Goal: Transaction & Acquisition: Subscribe to service/newsletter

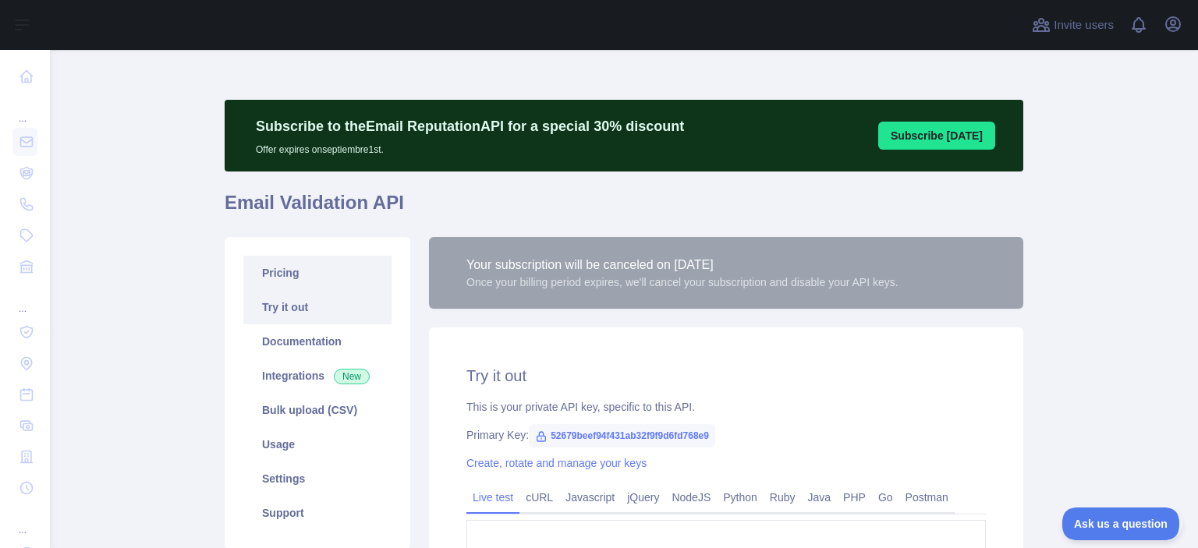
click at [333, 285] on link "Pricing" at bounding box center [317, 273] width 148 height 34
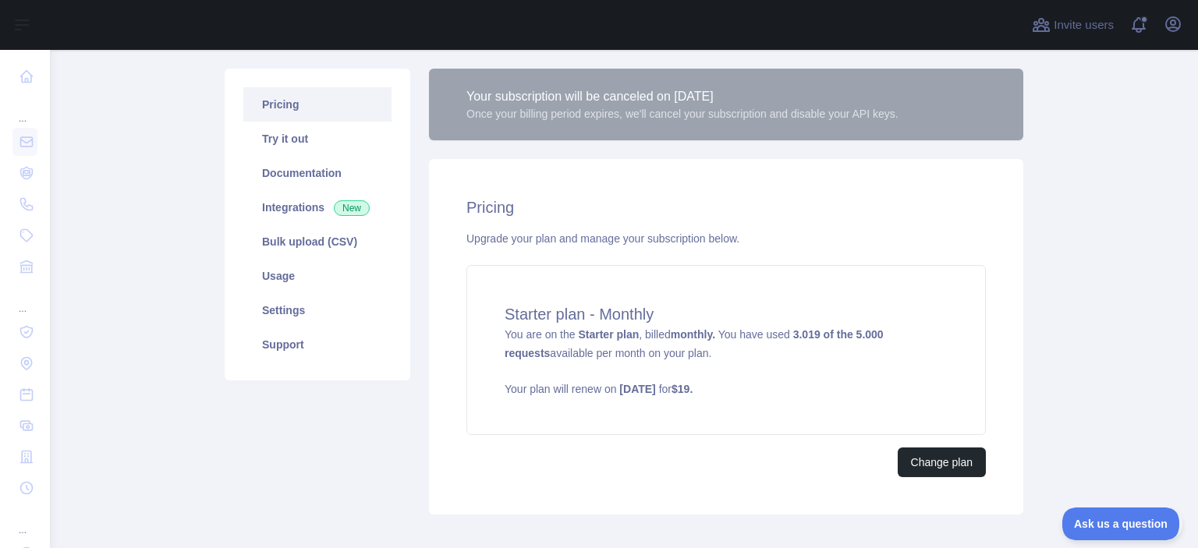
scroll to position [202, 0]
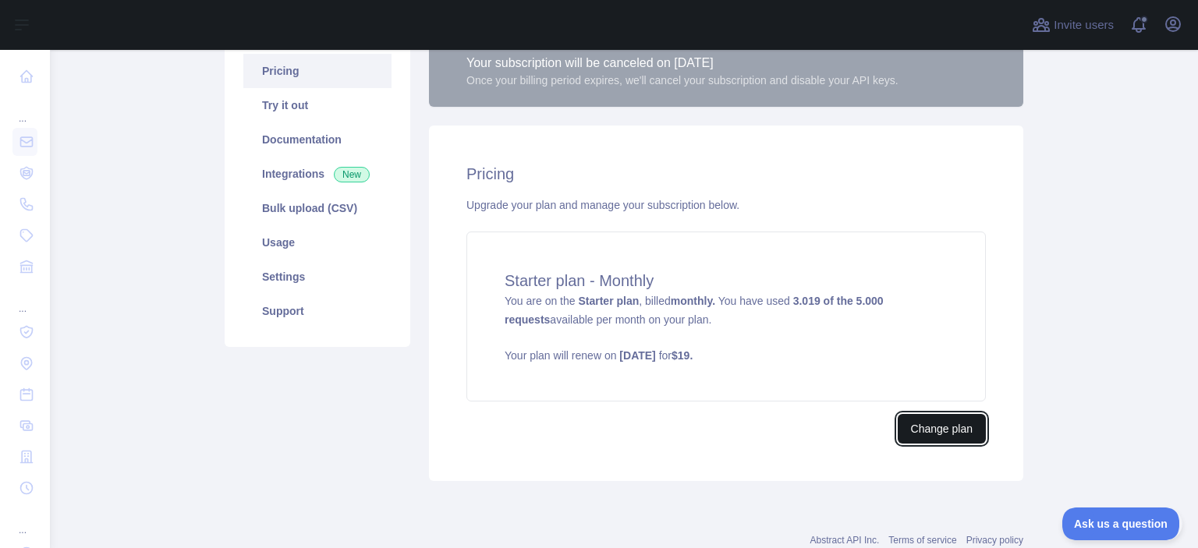
click at [927, 432] on button "Change plan" at bounding box center [942, 429] width 88 height 30
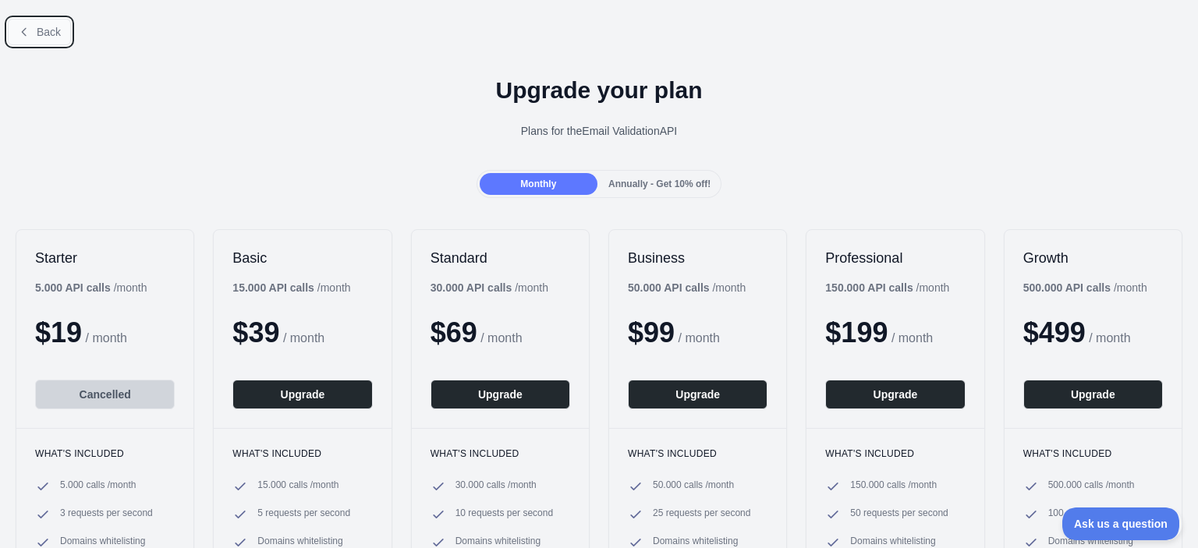
click at [25, 38] on button "Back" at bounding box center [39, 32] width 63 height 27
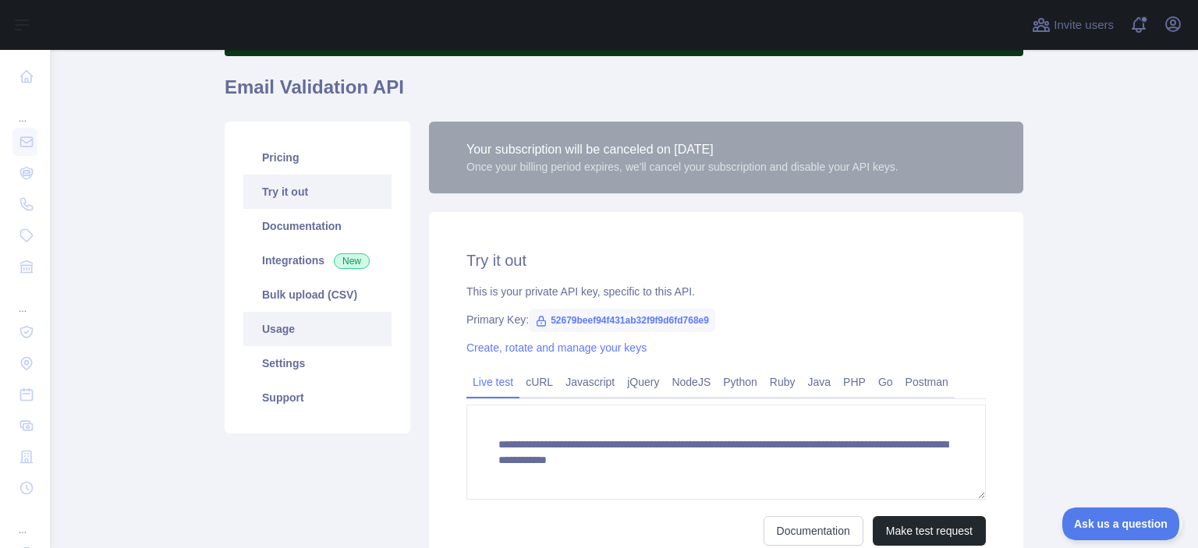
click at [320, 331] on link "Usage" at bounding box center [317, 329] width 148 height 34
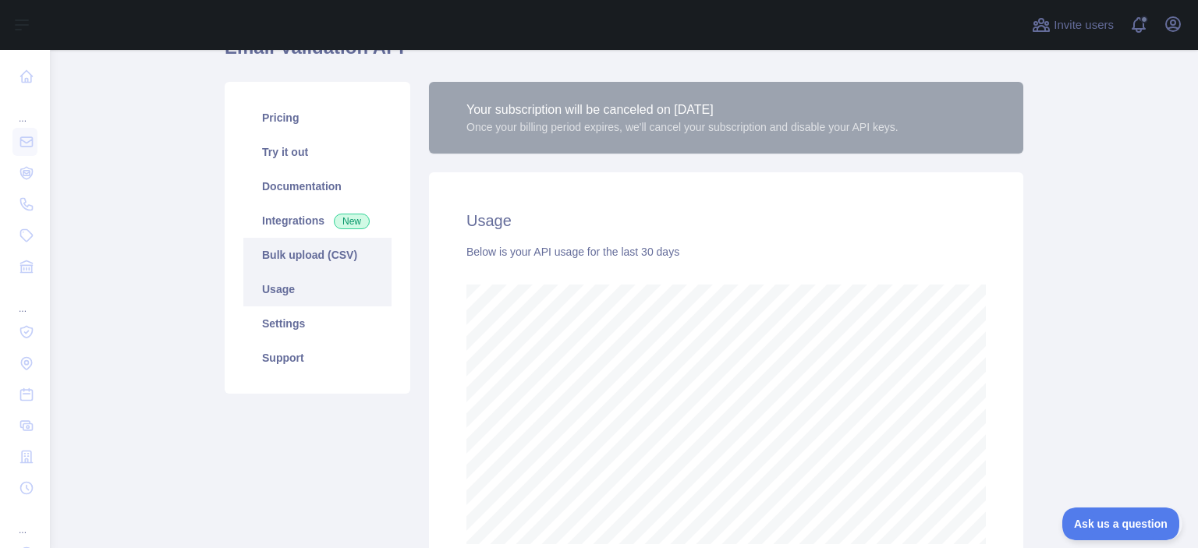
scroll to position [101, 0]
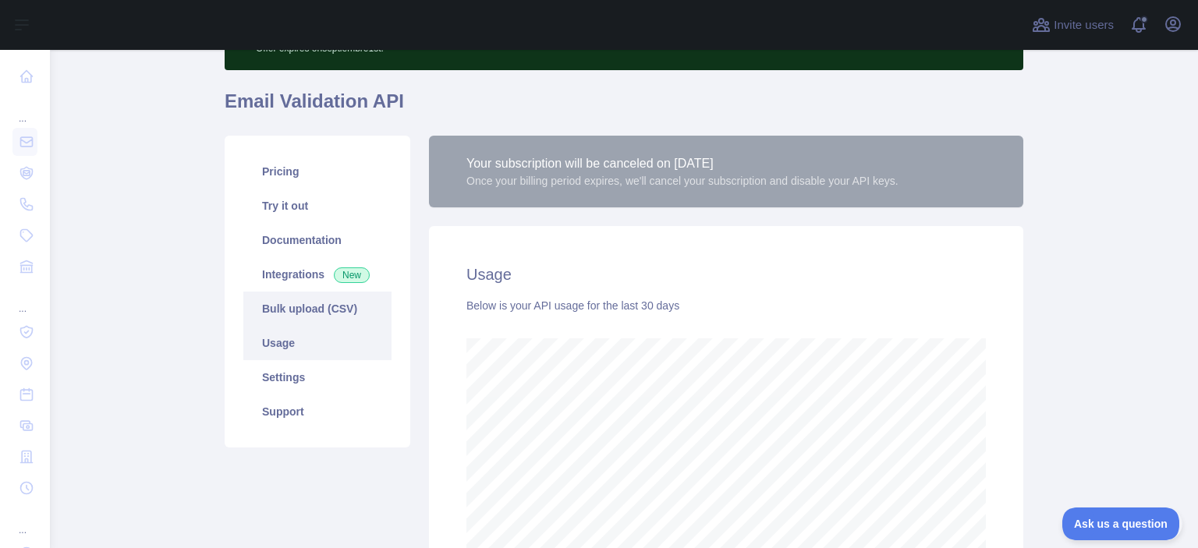
click at [283, 293] on link "Bulk upload (CSV)" at bounding box center [317, 309] width 148 height 34
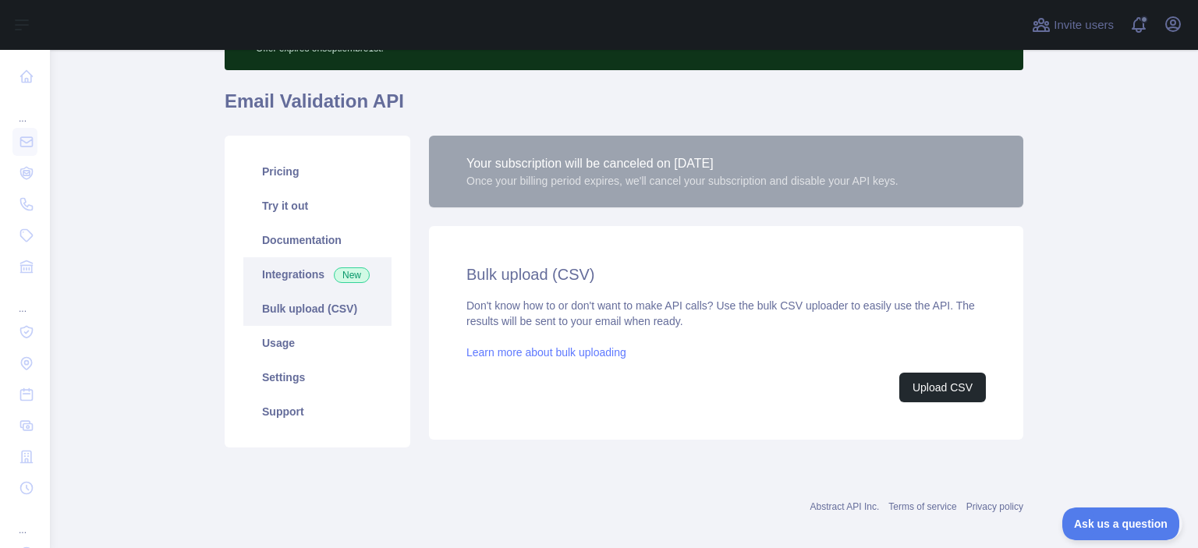
click at [281, 279] on link "Integrations New" at bounding box center [317, 274] width 148 height 34
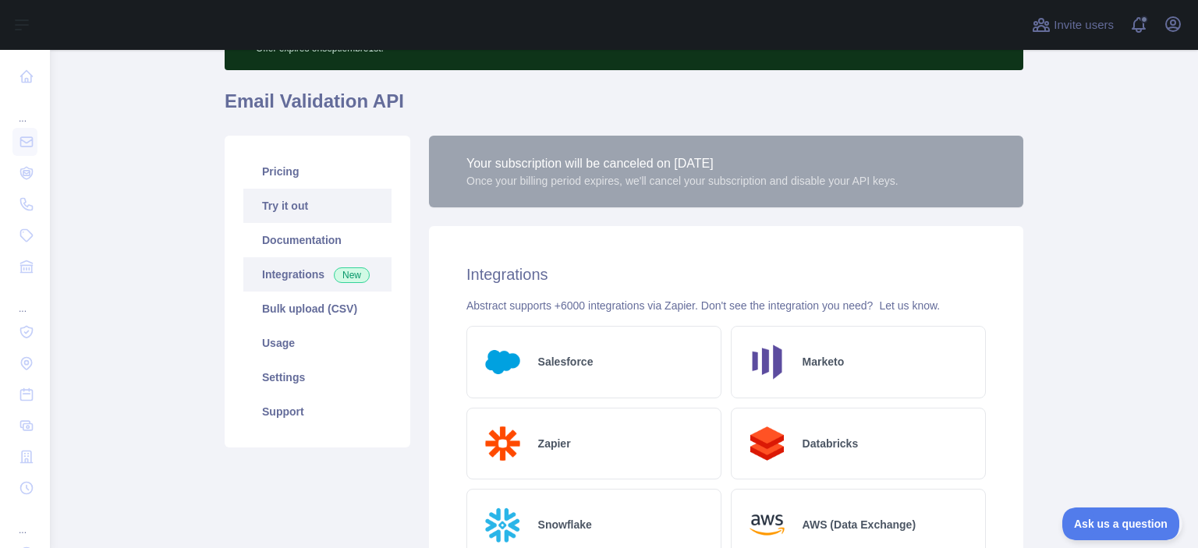
click at [299, 209] on link "Try it out" at bounding box center [317, 206] width 148 height 34
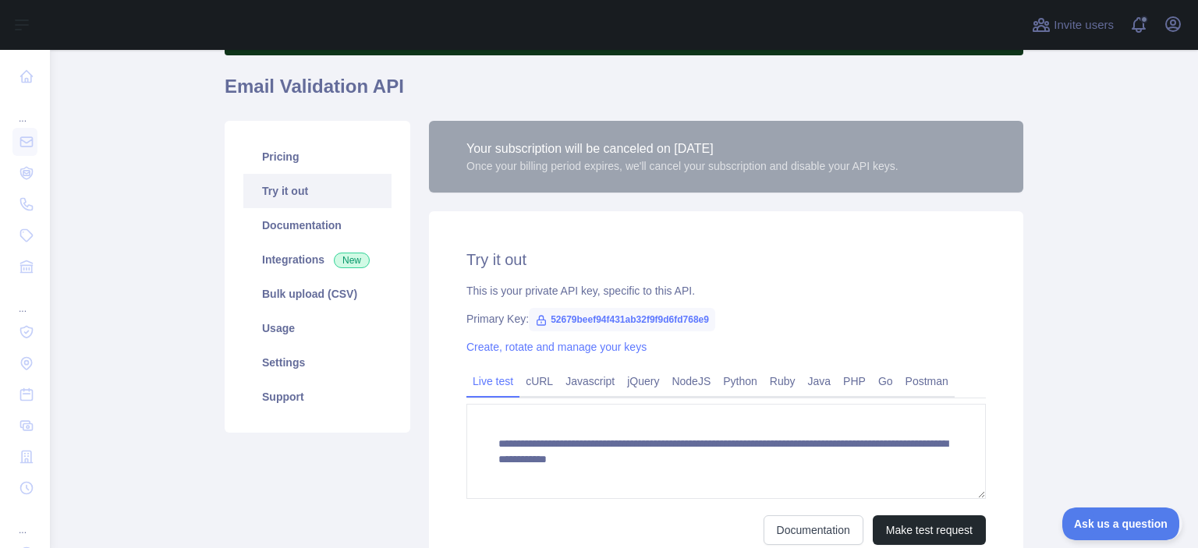
scroll to position [60, 0]
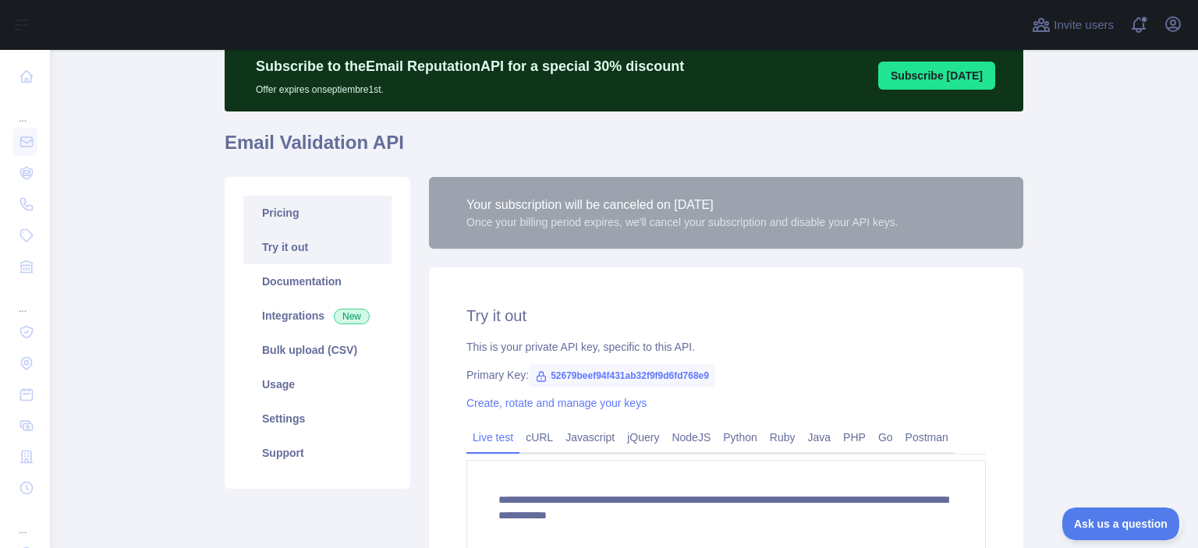
click at [326, 207] on link "Pricing" at bounding box center [317, 213] width 148 height 34
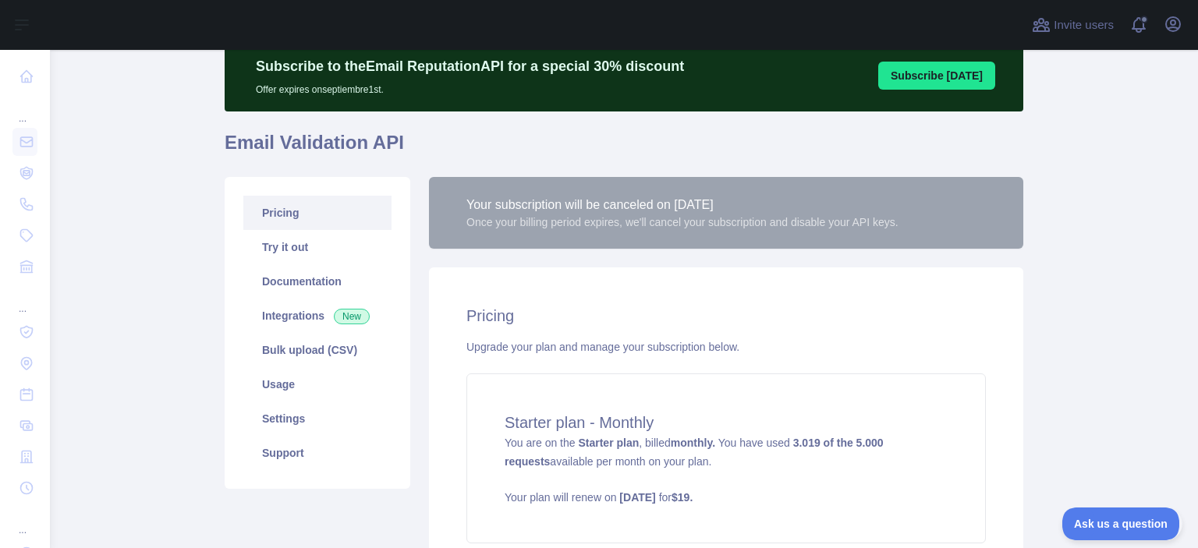
scroll to position [250, 0]
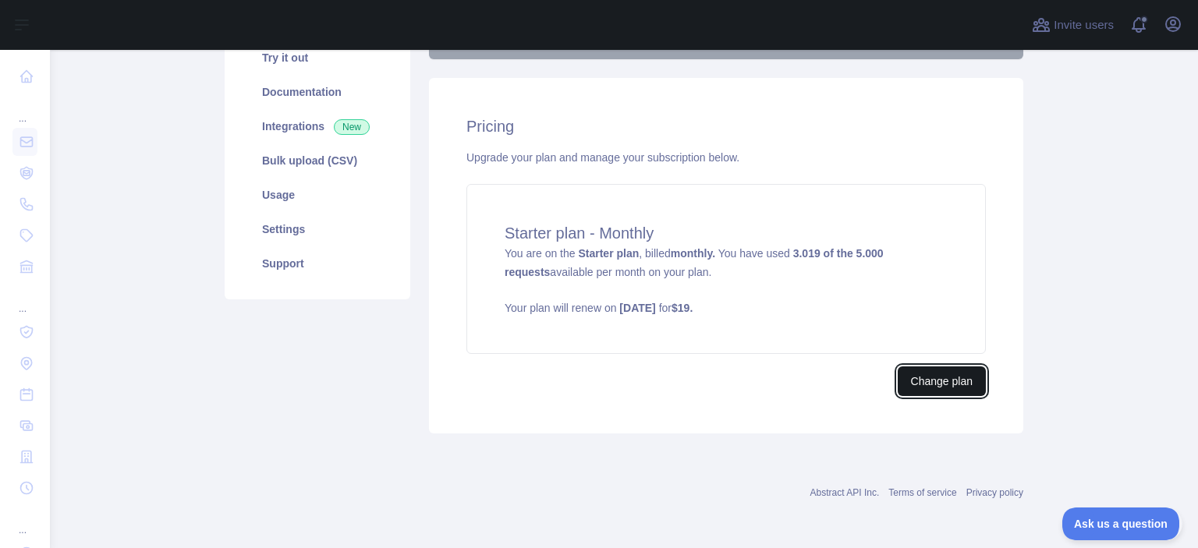
click at [927, 382] on button "Change plan" at bounding box center [942, 382] width 88 height 30
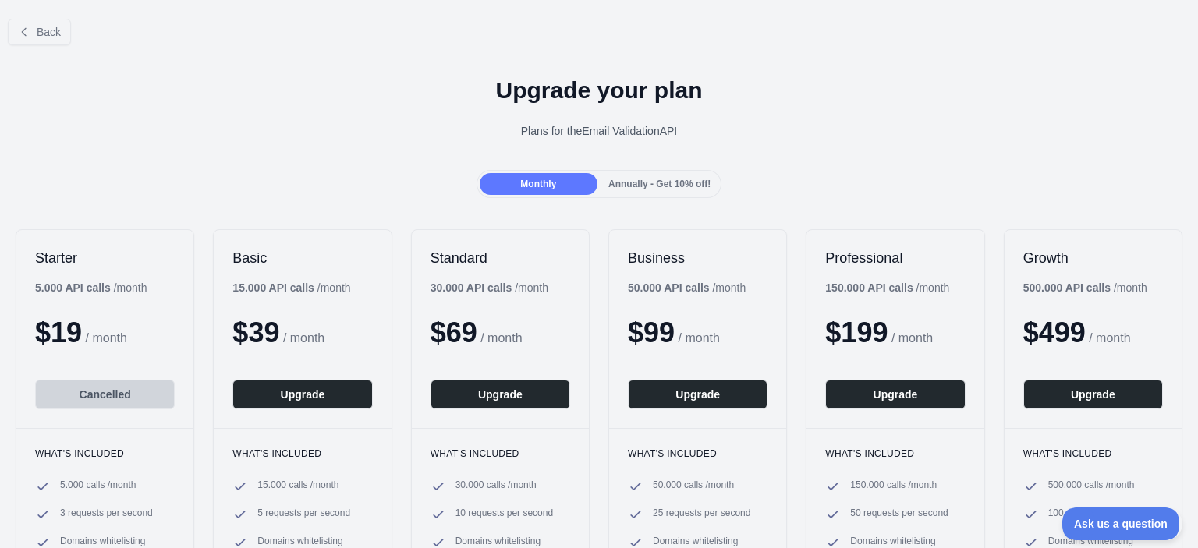
click at [622, 191] on div "Annually - Get 10% off!" at bounding box center [660, 184] width 118 height 22
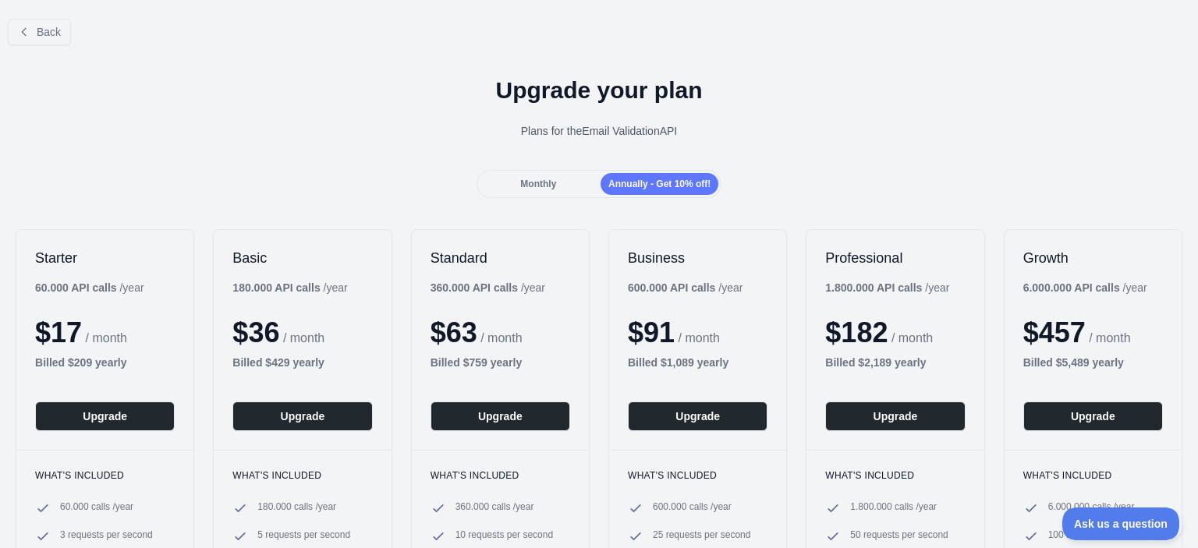
click at [573, 190] on div "Monthly" at bounding box center [539, 184] width 118 height 22
